Goal: Task Accomplishment & Management: Manage account settings

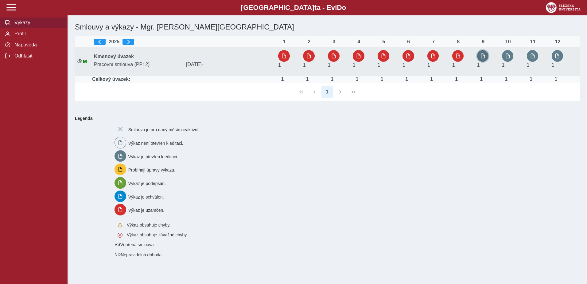
click at [484, 58] on span "button" at bounding box center [483, 55] width 5 height 5
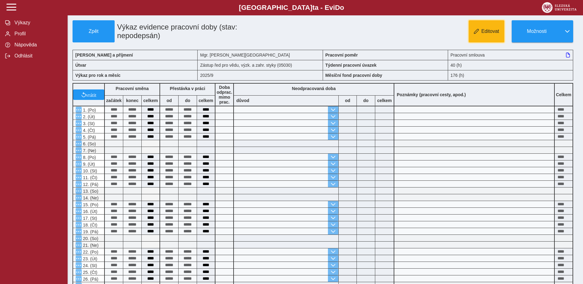
click at [475, 33] on button "Editovat" at bounding box center [486, 31] width 36 height 22
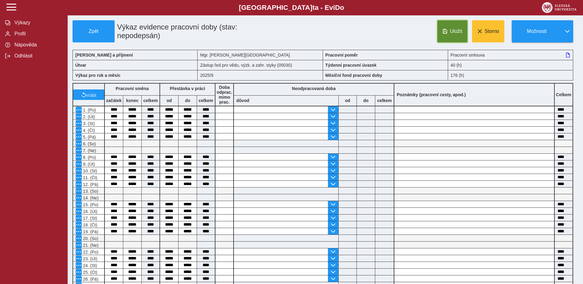
click at [444, 25] on button "Uložit" at bounding box center [452, 31] width 30 height 22
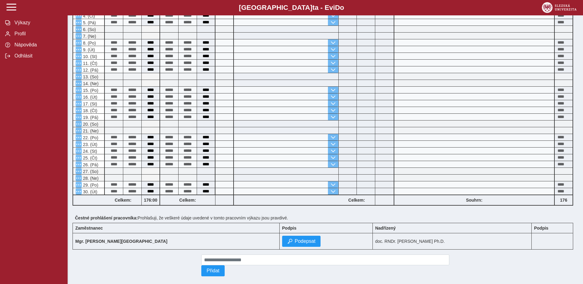
scroll to position [123, 0]
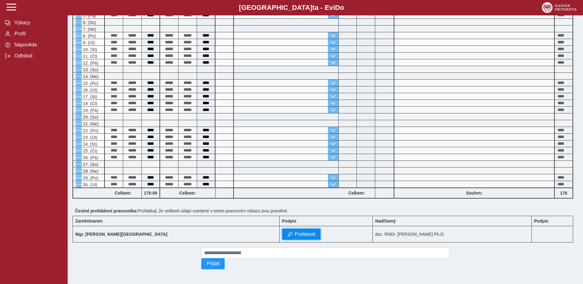
click at [295, 232] on span "Podepsat" at bounding box center [305, 234] width 21 height 6
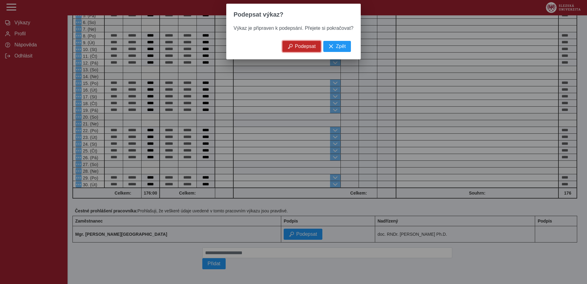
click at [312, 49] on span "Podepsat" at bounding box center [305, 47] width 21 height 6
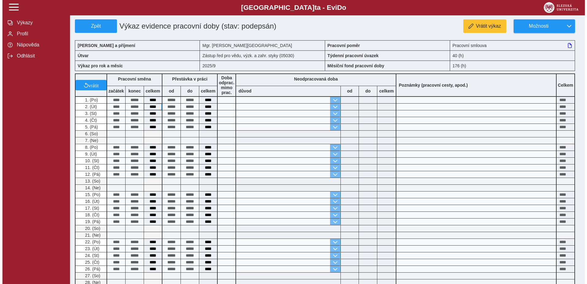
scroll to position [0, 0]
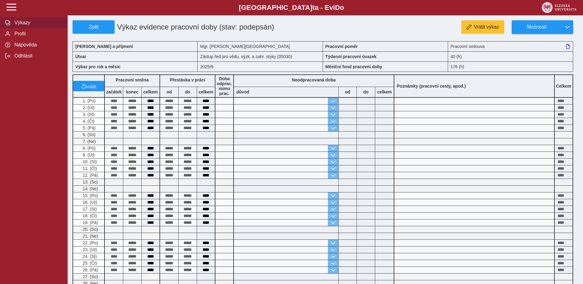
click at [23, 25] on span "Výkazy" at bounding box center [38, 23] width 50 height 6
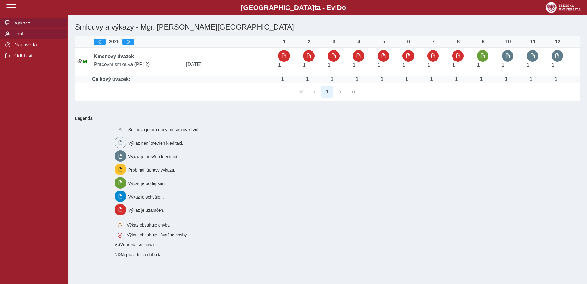
click at [28, 39] on button "Profil" at bounding box center [34, 33] width 68 height 11
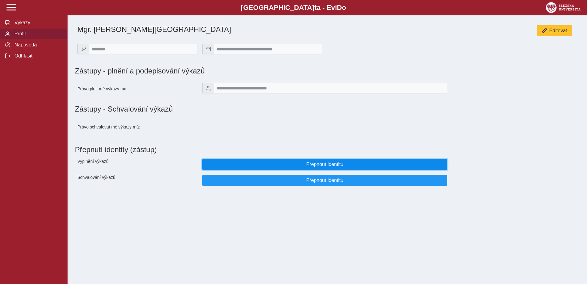
click at [325, 167] on span "Přepnout identitu" at bounding box center [325, 165] width 235 height 6
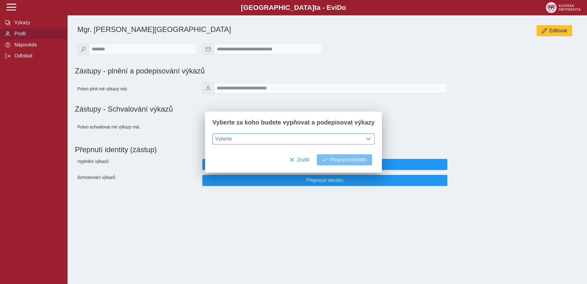
click at [315, 138] on span "Vyberte" at bounding box center [288, 139] width 150 height 10
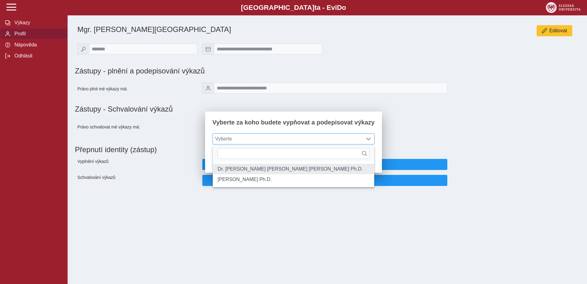
click at [303, 165] on li "Dr. [PERSON_NAME] [PERSON_NAME] [PERSON_NAME] Ph.D." at bounding box center [294, 169] width 162 height 10
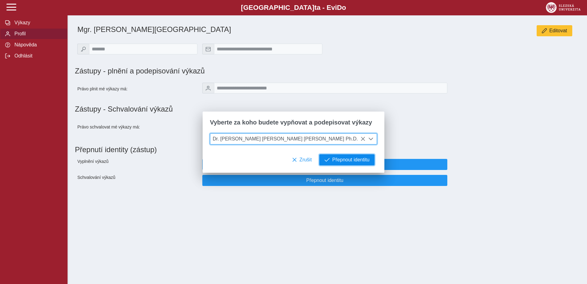
click at [352, 162] on span "Přepnout identitu" at bounding box center [350, 160] width 37 height 6
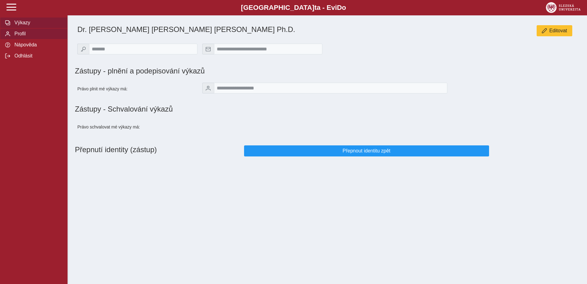
click at [18, 27] on button "Výkazy" at bounding box center [34, 22] width 68 height 11
